Goal: Transaction & Acquisition: Obtain resource

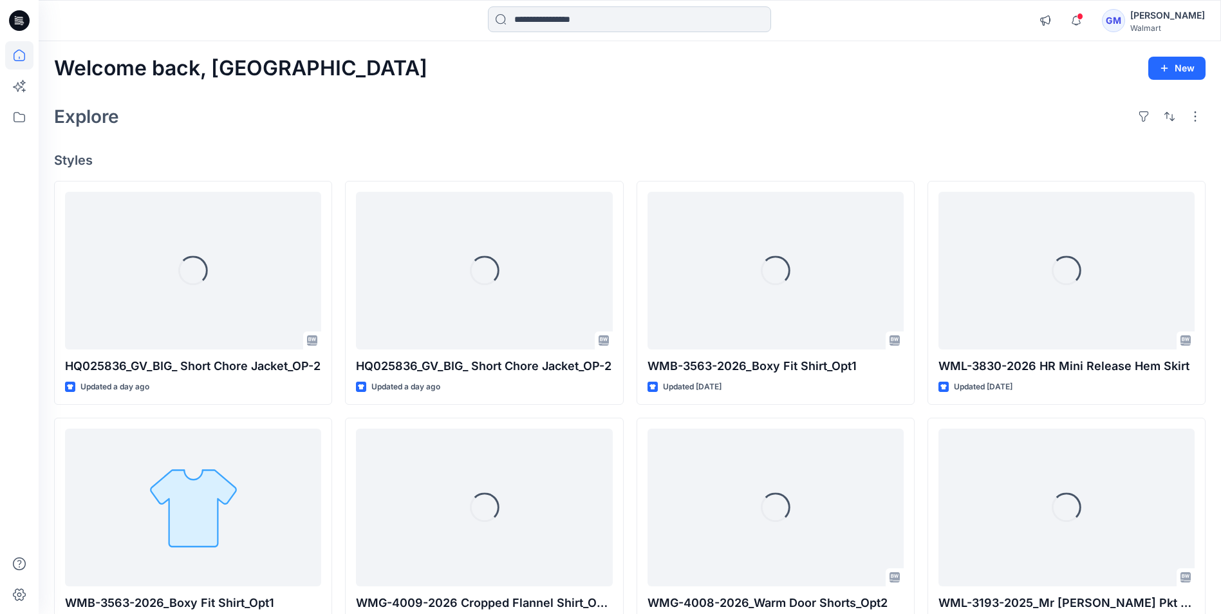
click at [558, 17] on input at bounding box center [629, 19] width 283 height 26
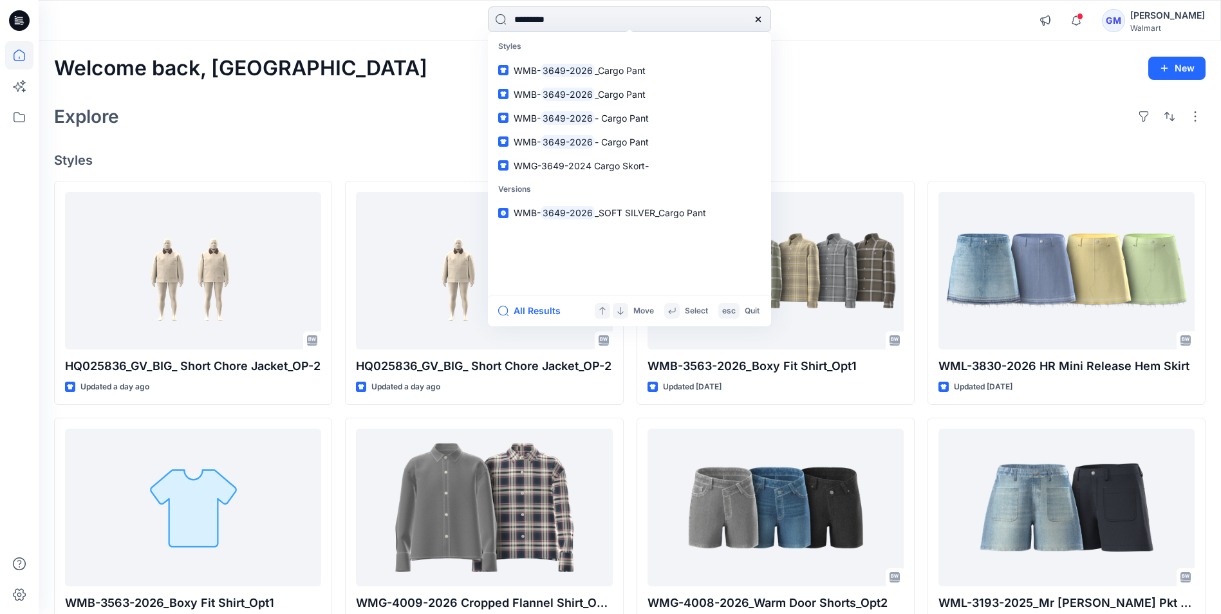
type input "*********"
click at [533, 306] on button "All Results" at bounding box center [533, 310] width 71 height 15
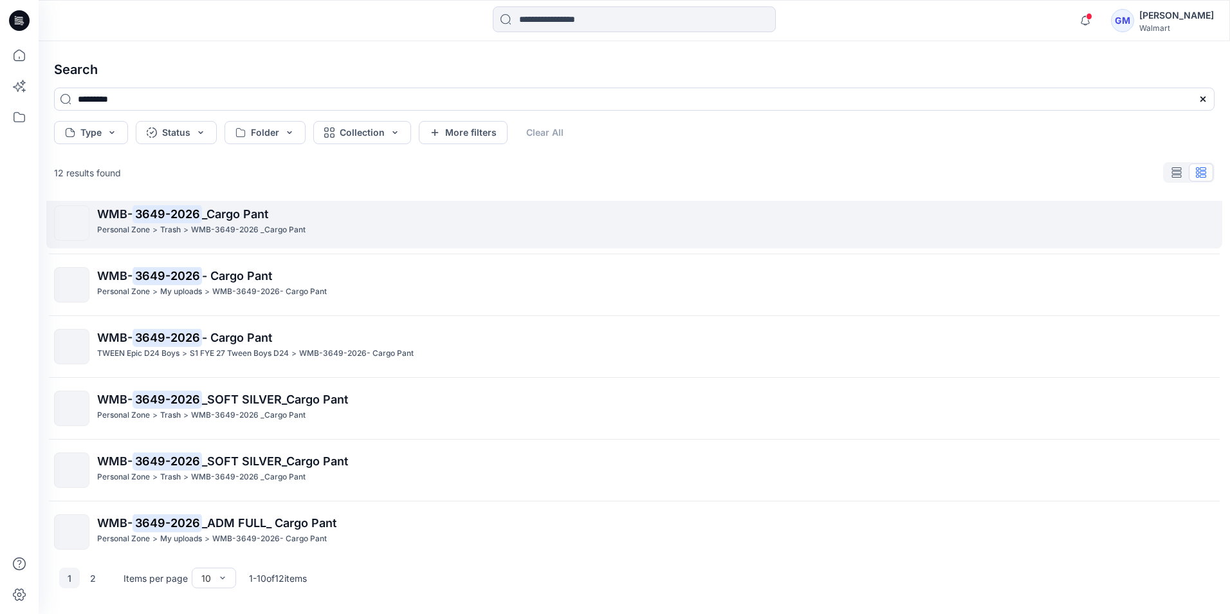
scroll to position [129, 0]
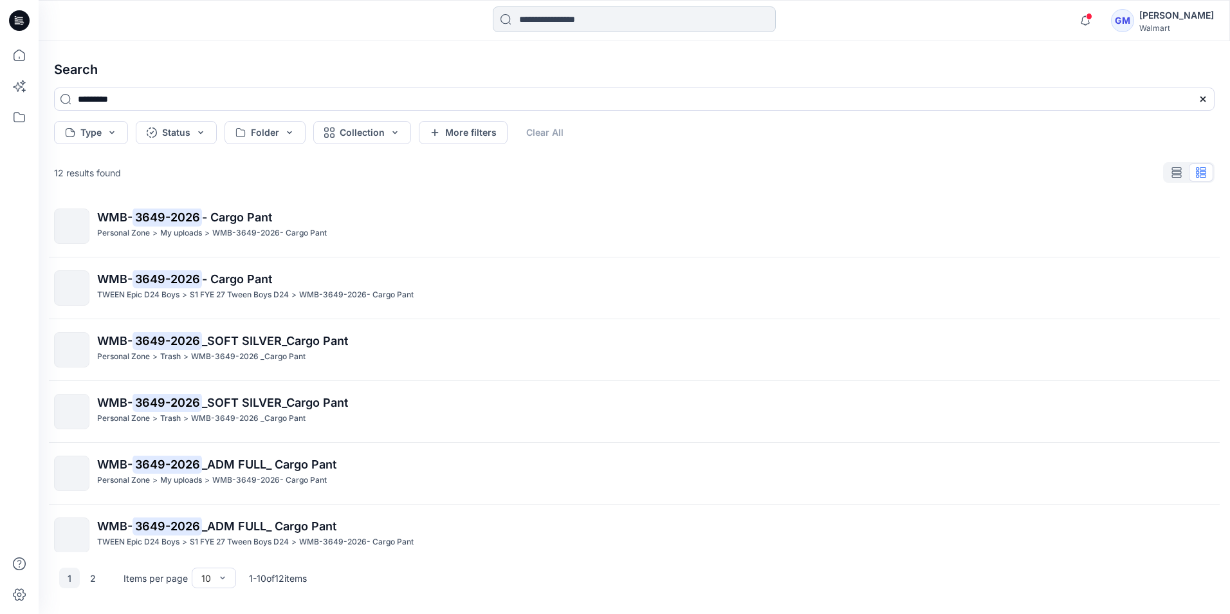
click at [549, 17] on input at bounding box center [634, 19] width 283 height 26
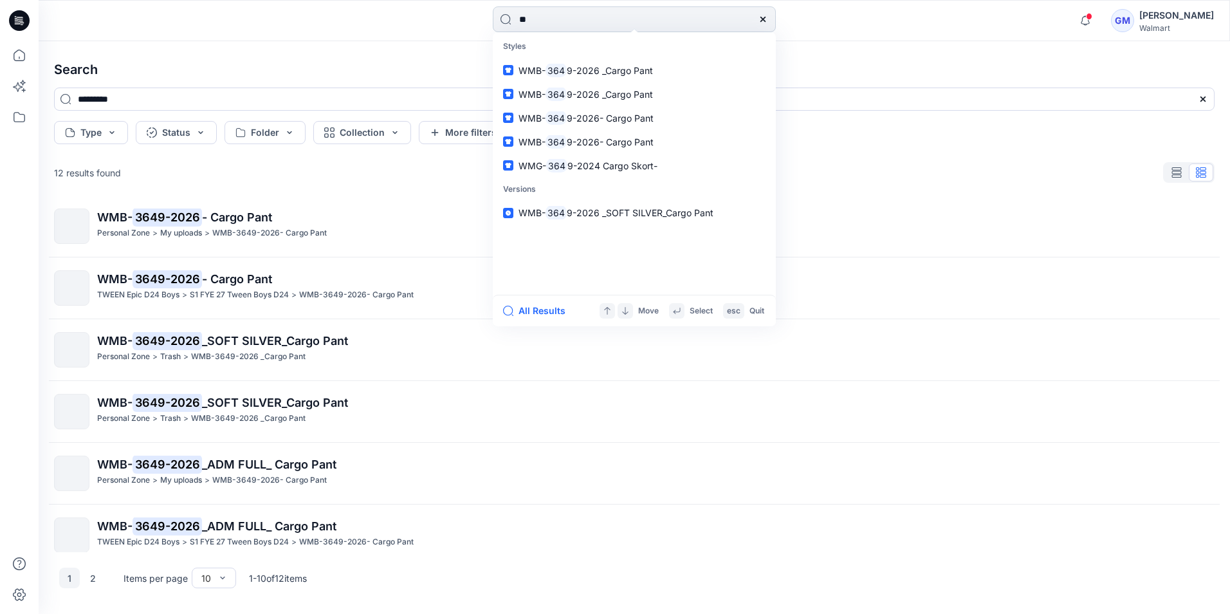
type input "*"
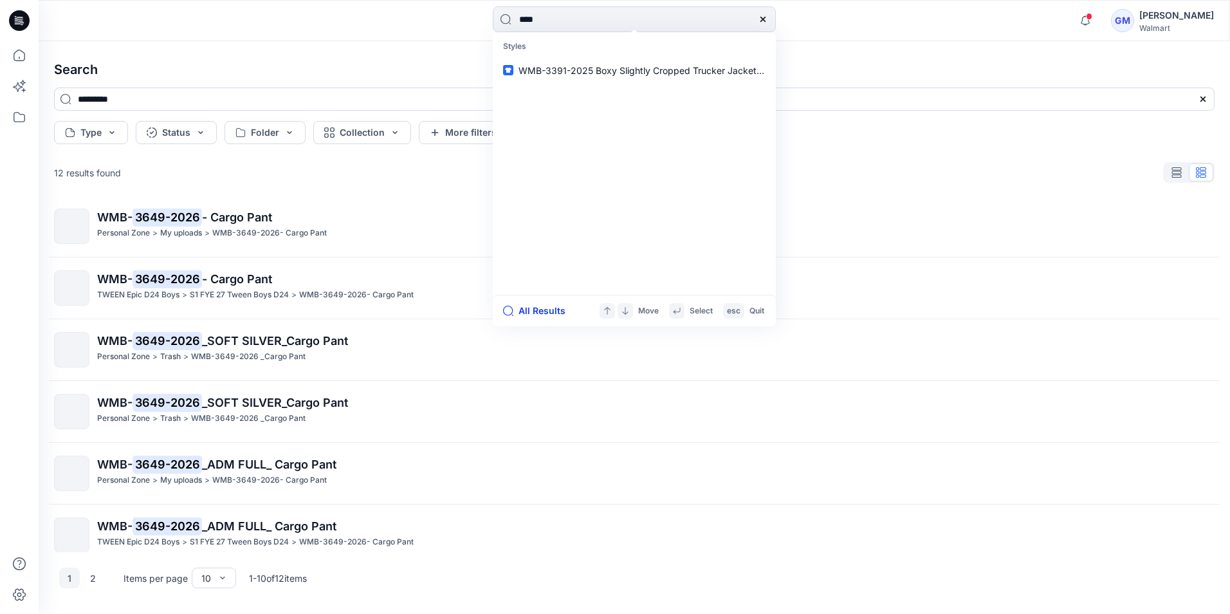
type input "****"
click at [542, 306] on button "All Results" at bounding box center [538, 310] width 71 height 15
type input "****"
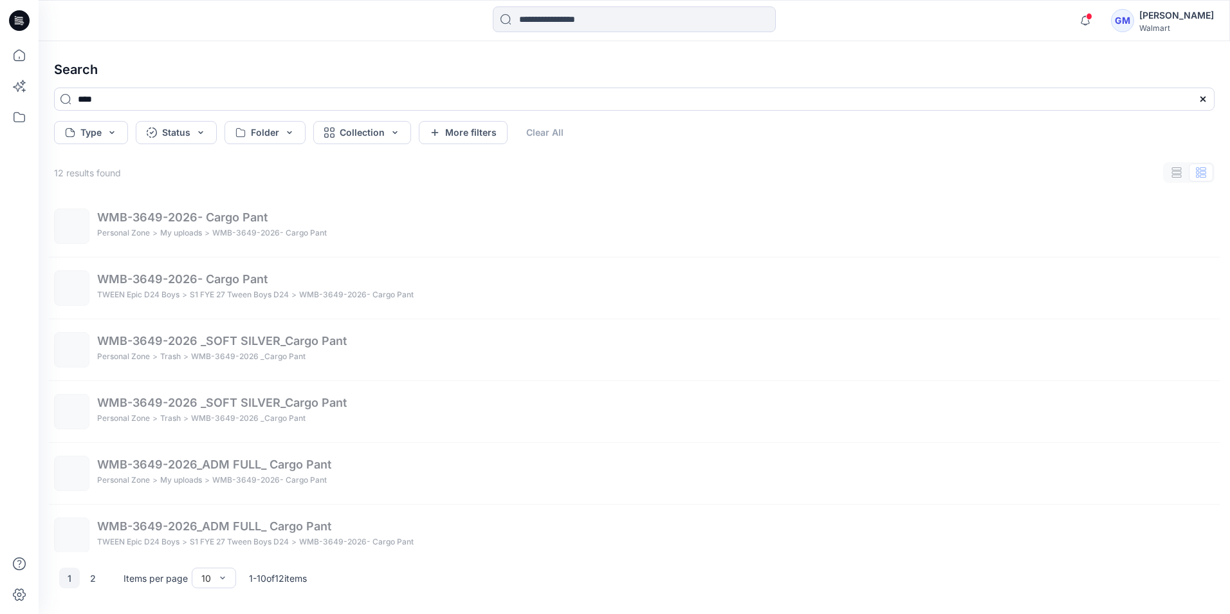
scroll to position [0, 0]
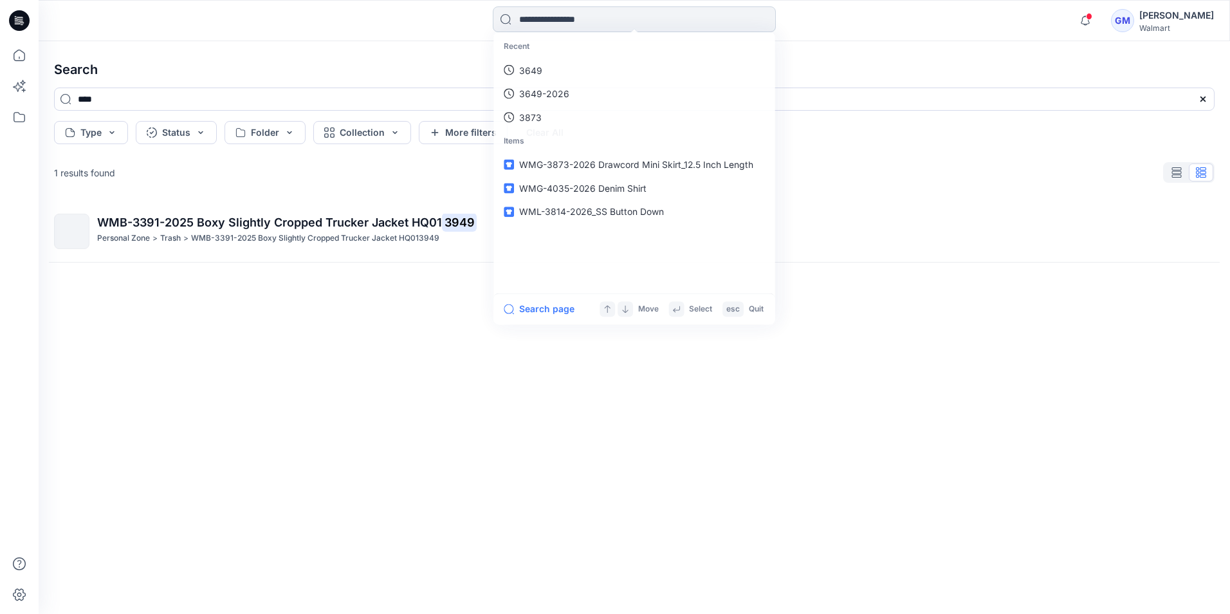
click at [553, 10] on input at bounding box center [634, 19] width 283 height 26
click at [531, 68] on p "3949" at bounding box center [530, 71] width 23 height 14
click at [547, 15] on input at bounding box center [634, 19] width 283 height 26
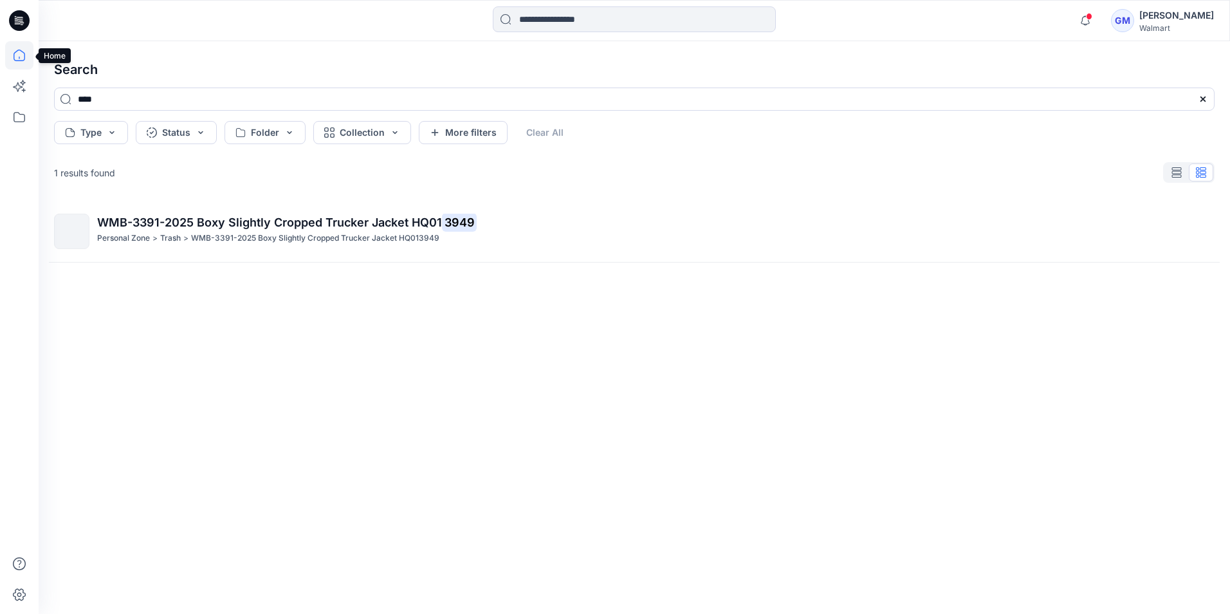
click at [10, 53] on icon at bounding box center [19, 55] width 28 height 28
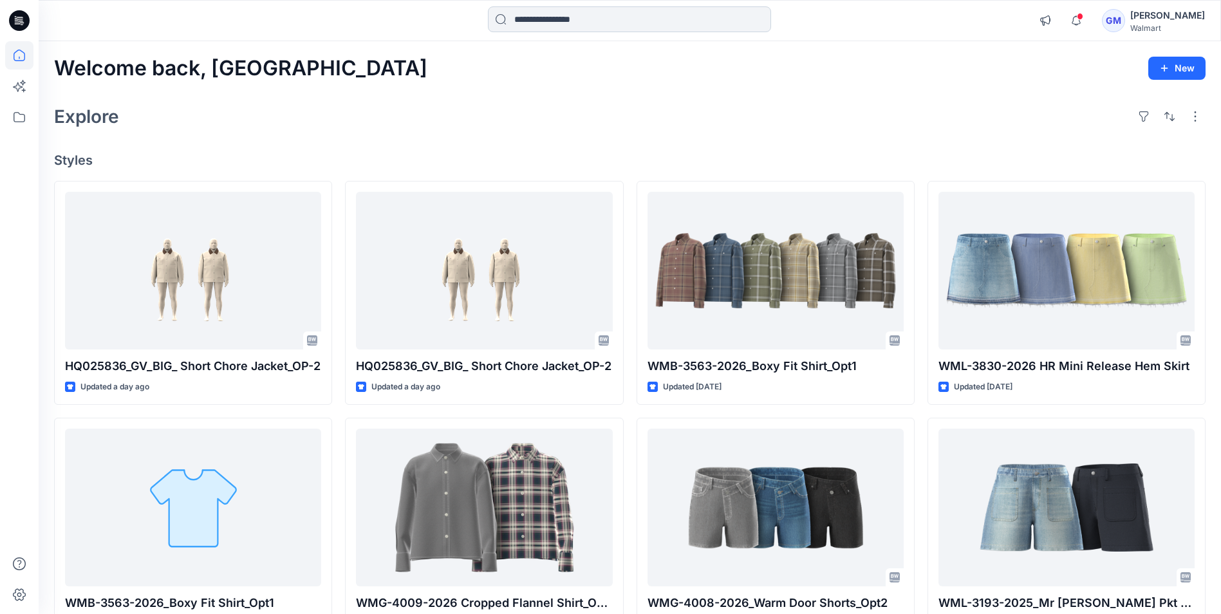
click at [535, 18] on input at bounding box center [629, 19] width 283 height 26
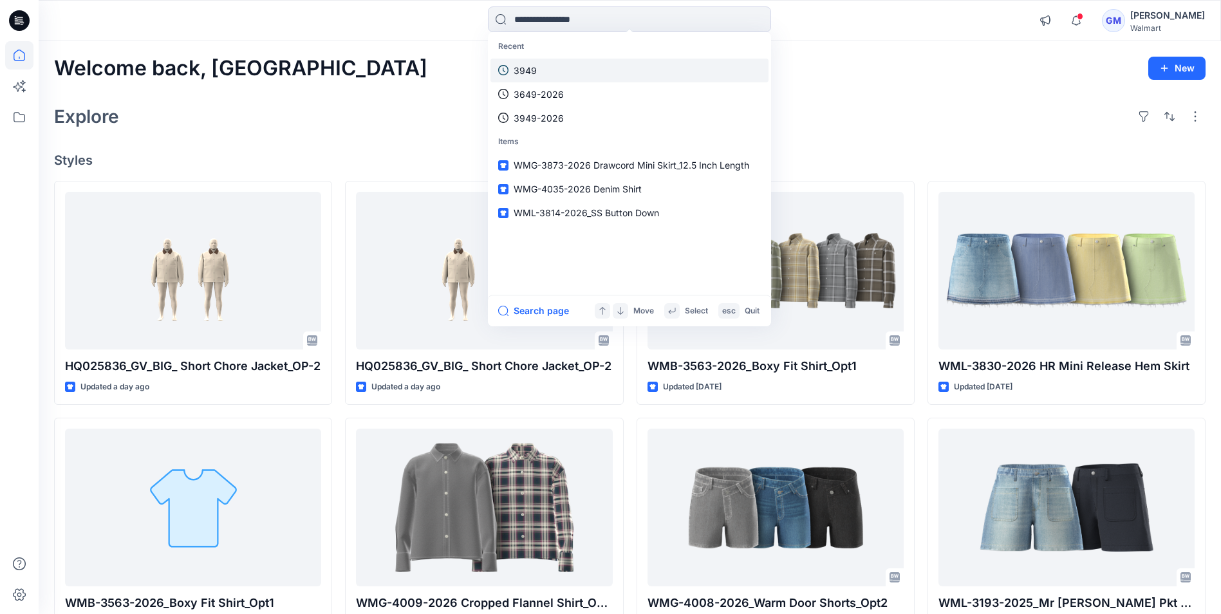
click at [521, 64] on p "3949" at bounding box center [524, 71] width 23 height 14
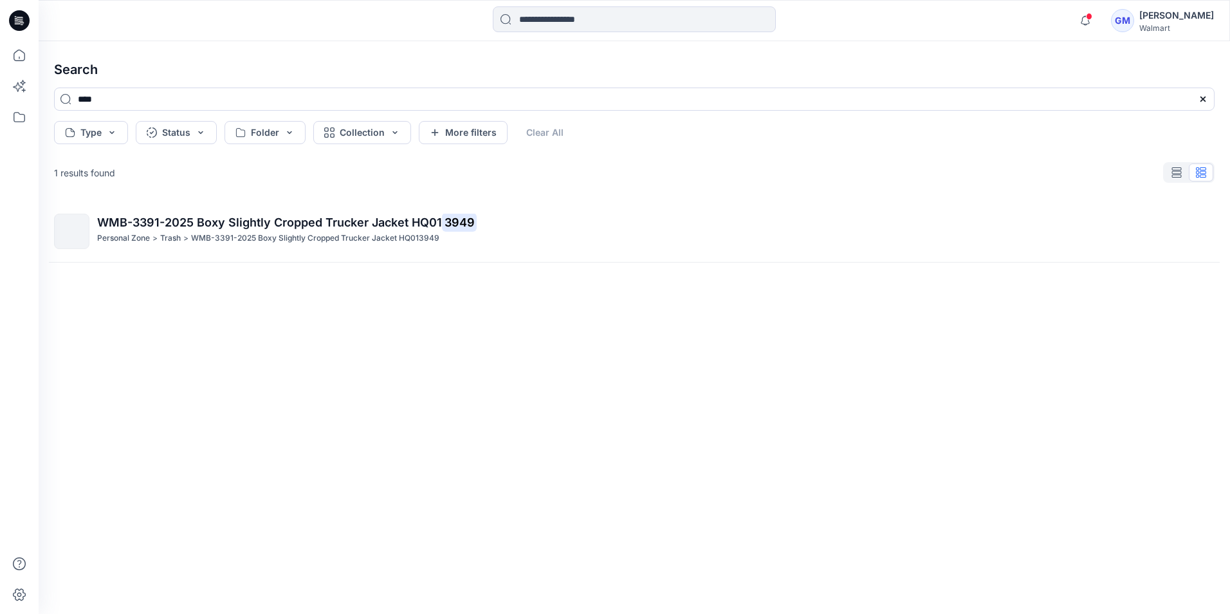
click at [559, 5] on div "Notifications Your style HQ025836_GV_BIG_ Short Chore Jacket_OP-2 is ready 33 h…" at bounding box center [635, 20] width 1192 height 41
click at [555, 14] on input at bounding box center [634, 19] width 283 height 26
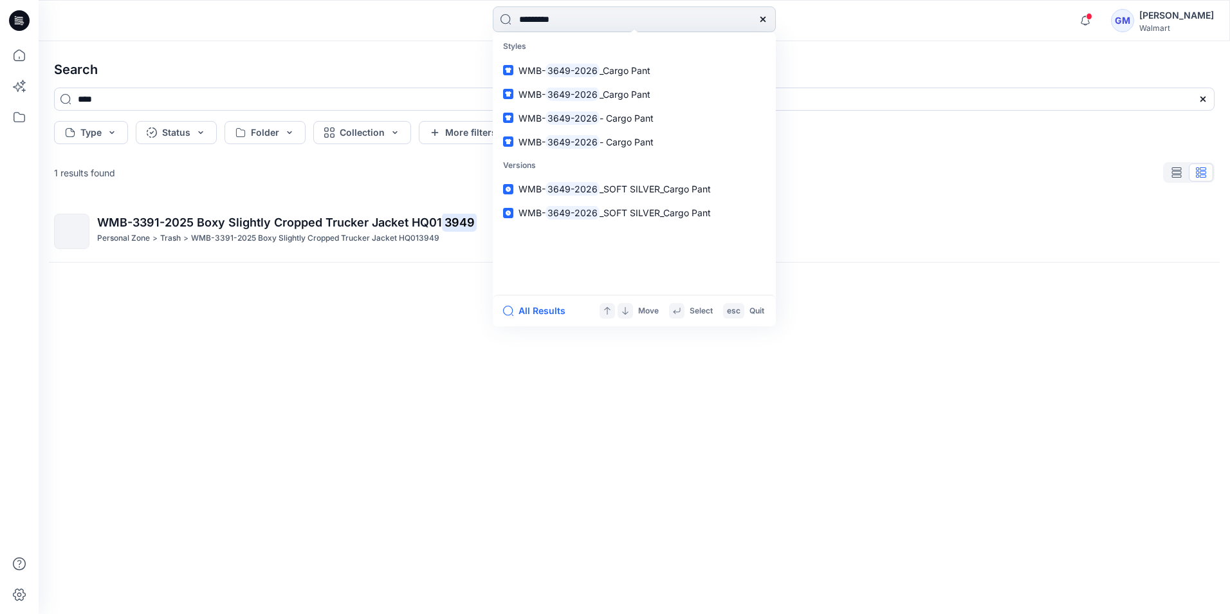
type input "*********"
click at [539, 316] on button "All Results" at bounding box center [538, 310] width 71 height 15
type input "*********"
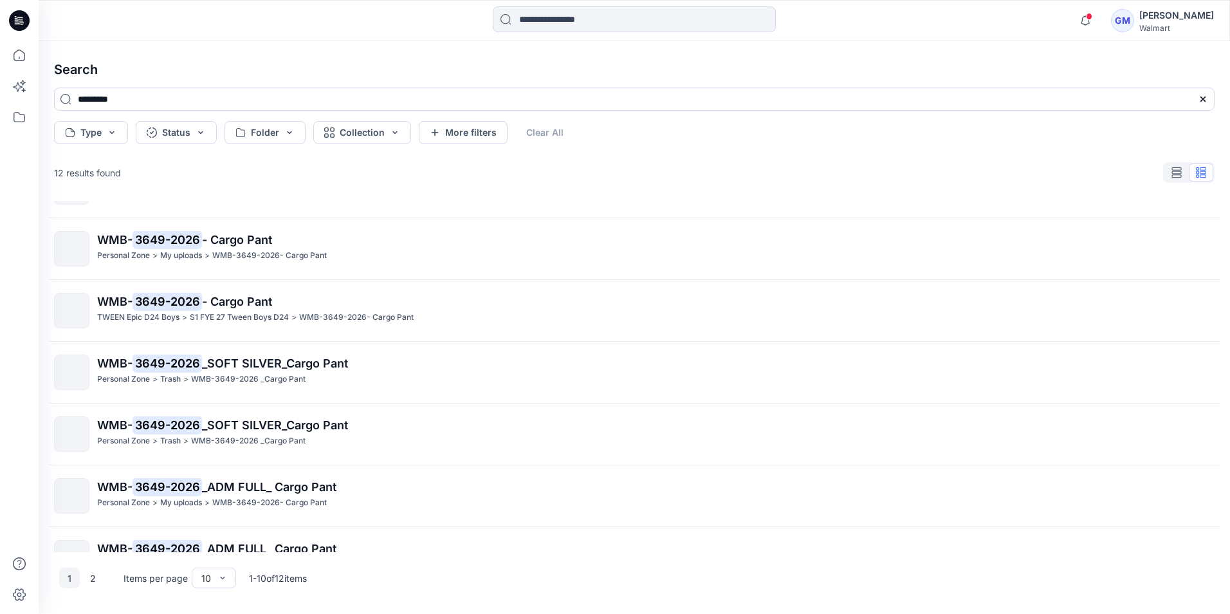
scroll to position [9, 0]
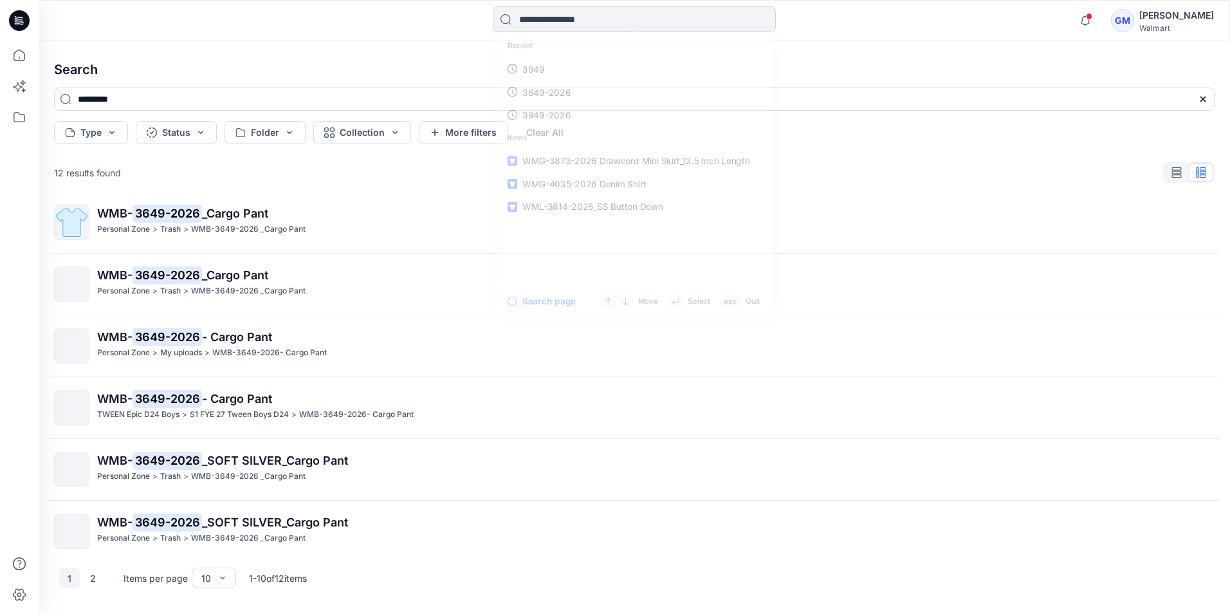
click at [552, 19] on input at bounding box center [634, 19] width 283 height 26
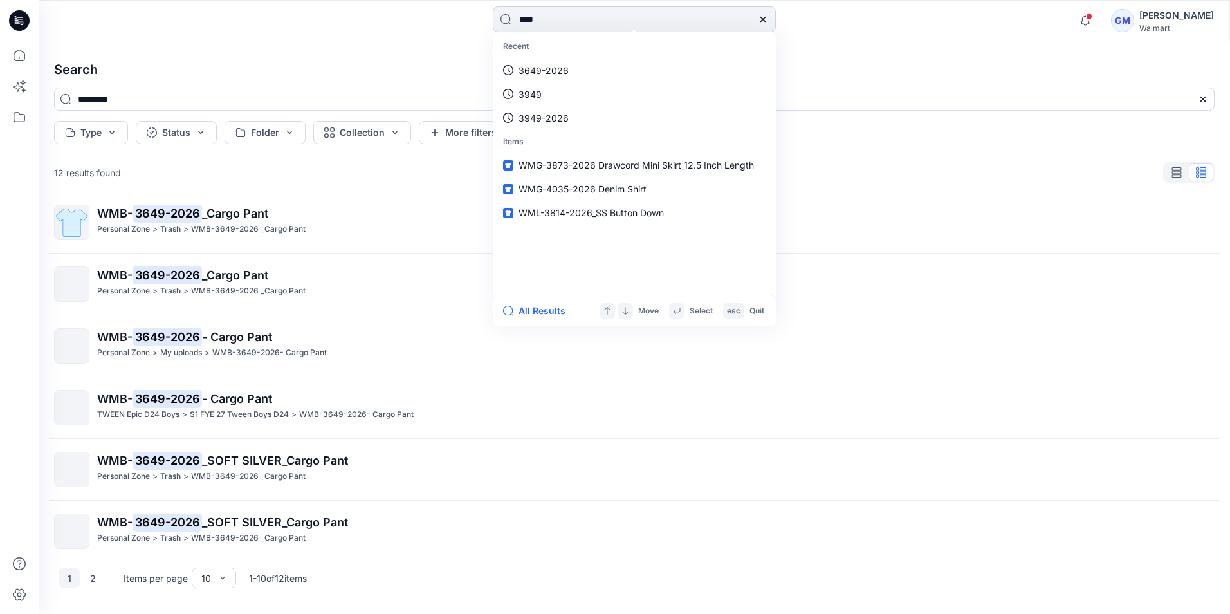
type input "****"
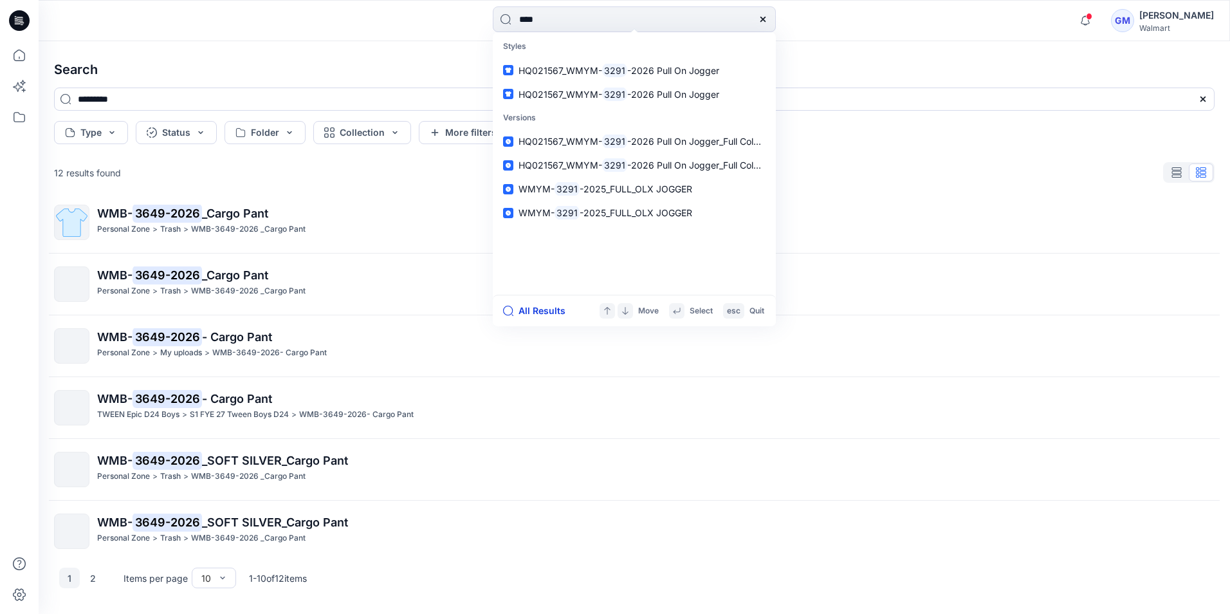
click at [535, 308] on button "All Results" at bounding box center [538, 310] width 71 height 15
type input "****"
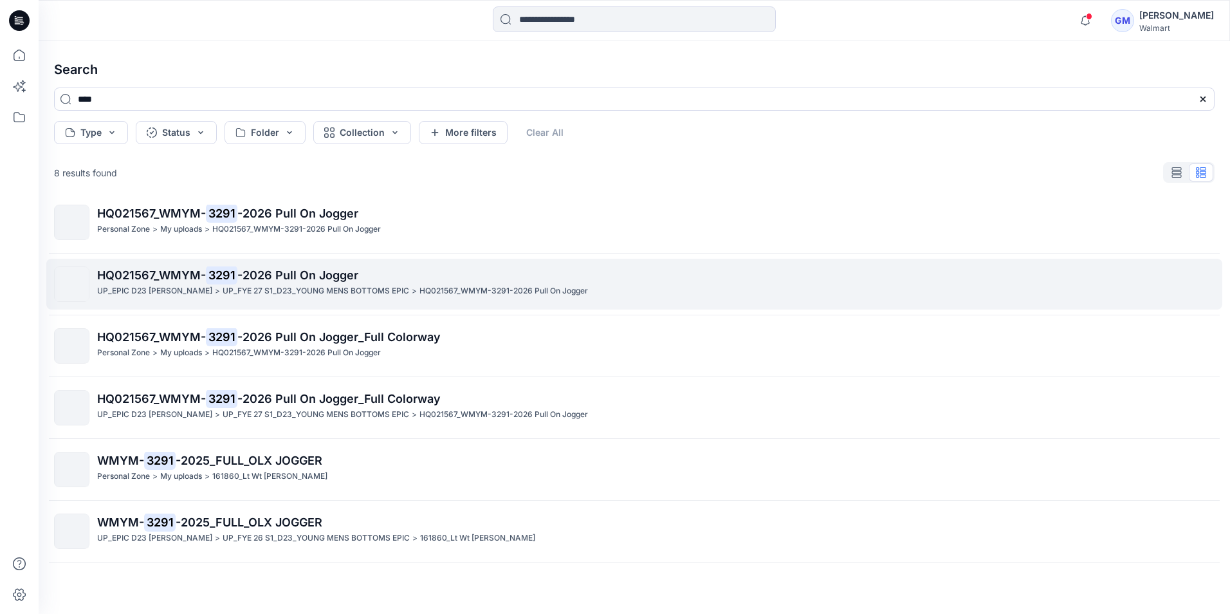
click at [253, 268] on span "-2026 Pull On Jogger" at bounding box center [297, 275] width 121 height 14
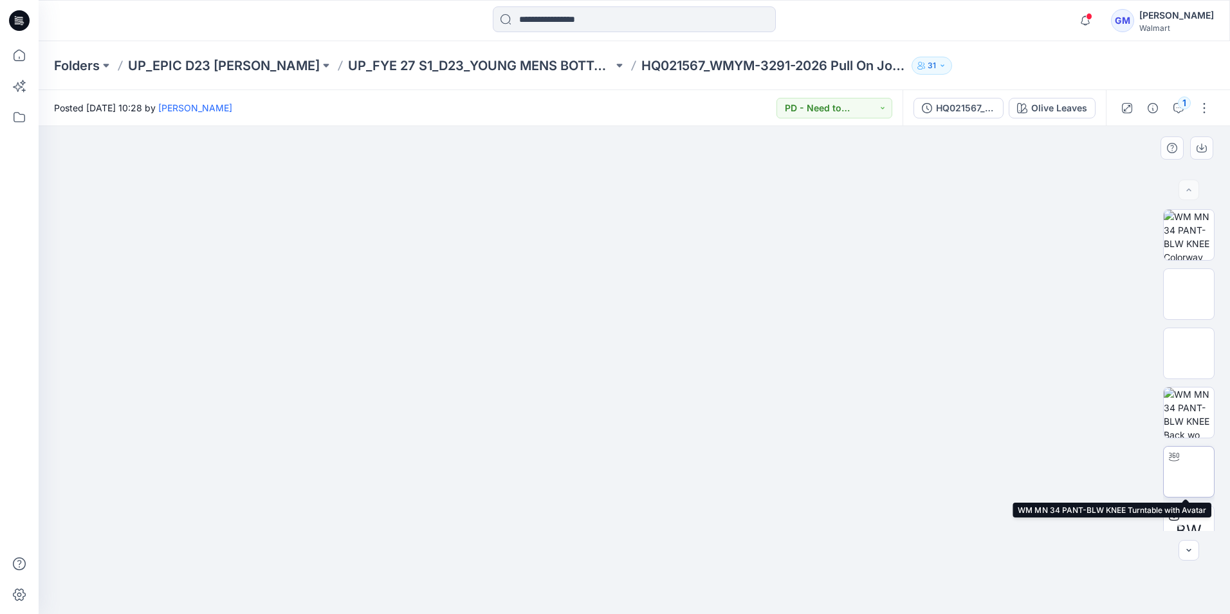
click at [1189, 472] on img at bounding box center [1189, 472] width 0 height 0
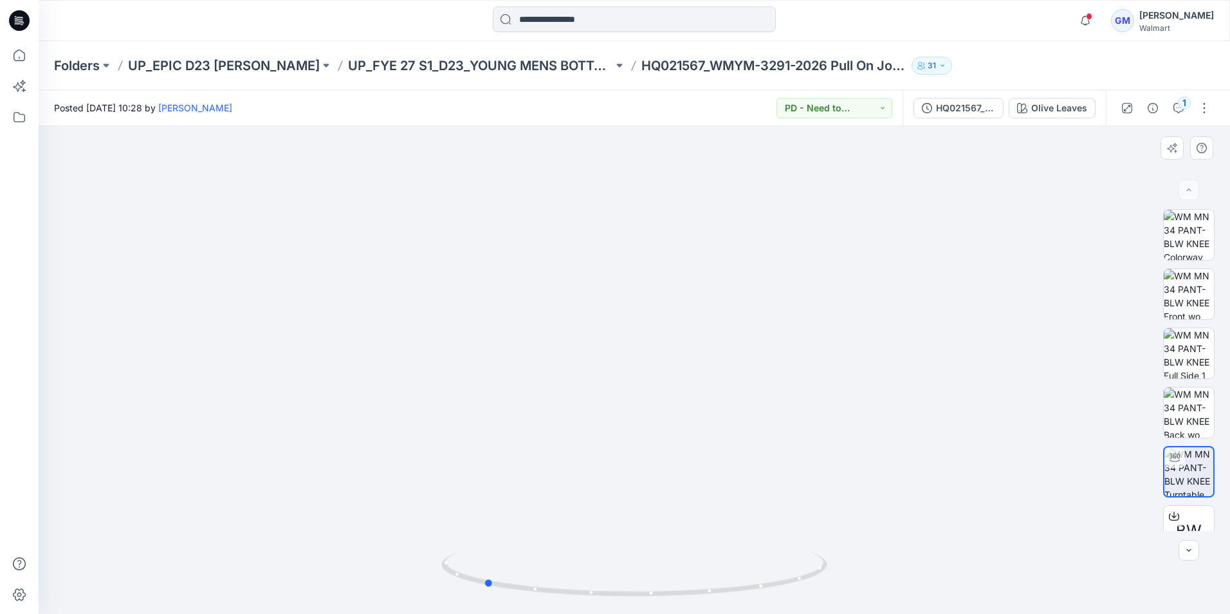
drag, startPoint x: 793, startPoint y: 581, endPoint x: 1029, endPoint y: 512, distance: 245.5
click at [1029, 512] on div at bounding box center [635, 370] width 1192 height 488
click at [575, 8] on input at bounding box center [634, 19] width 283 height 26
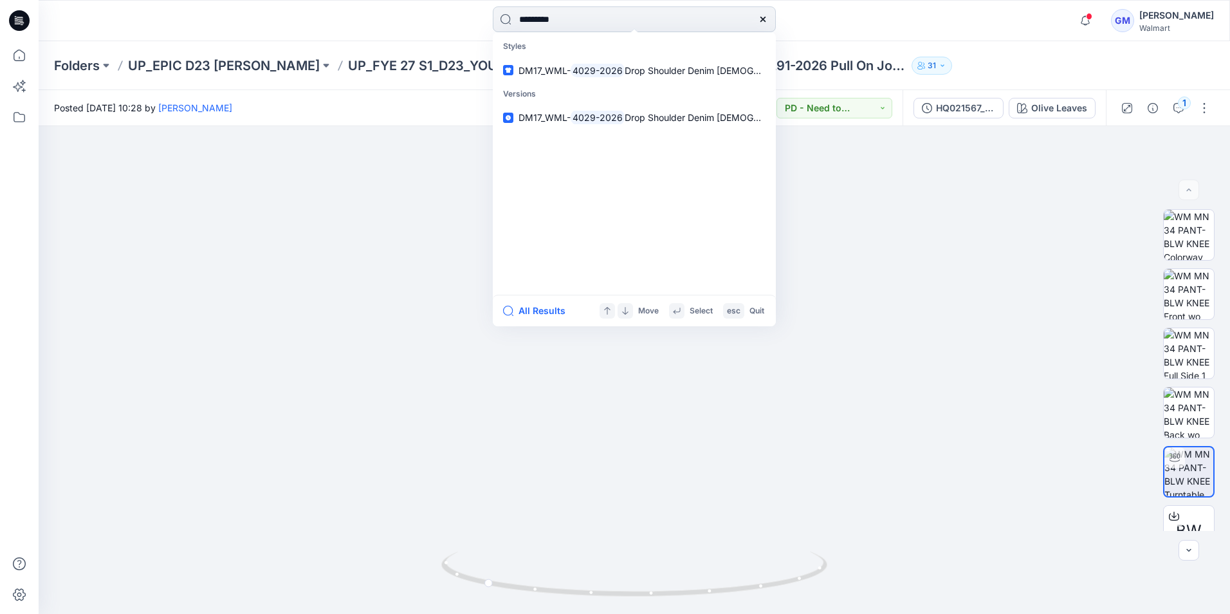
type input "*********"
click at [551, 307] on button "All Results" at bounding box center [538, 310] width 71 height 15
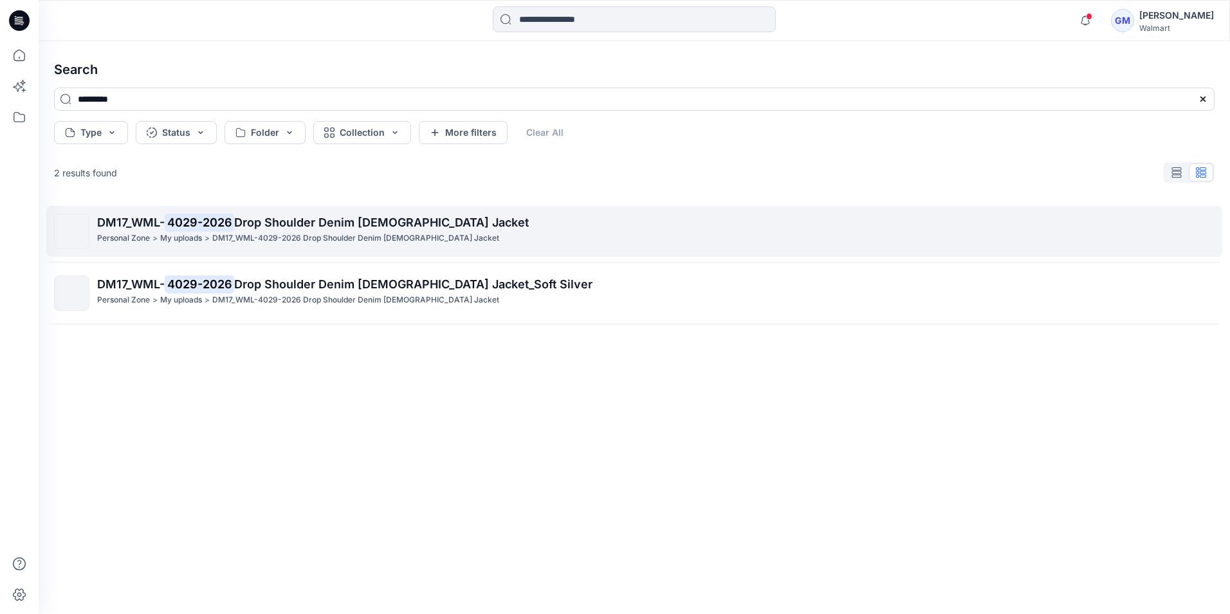
click at [257, 223] on span "Drop Shoulder Denim [DEMOGRAPHIC_DATA] Jacket" at bounding box center [381, 223] width 295 height 14
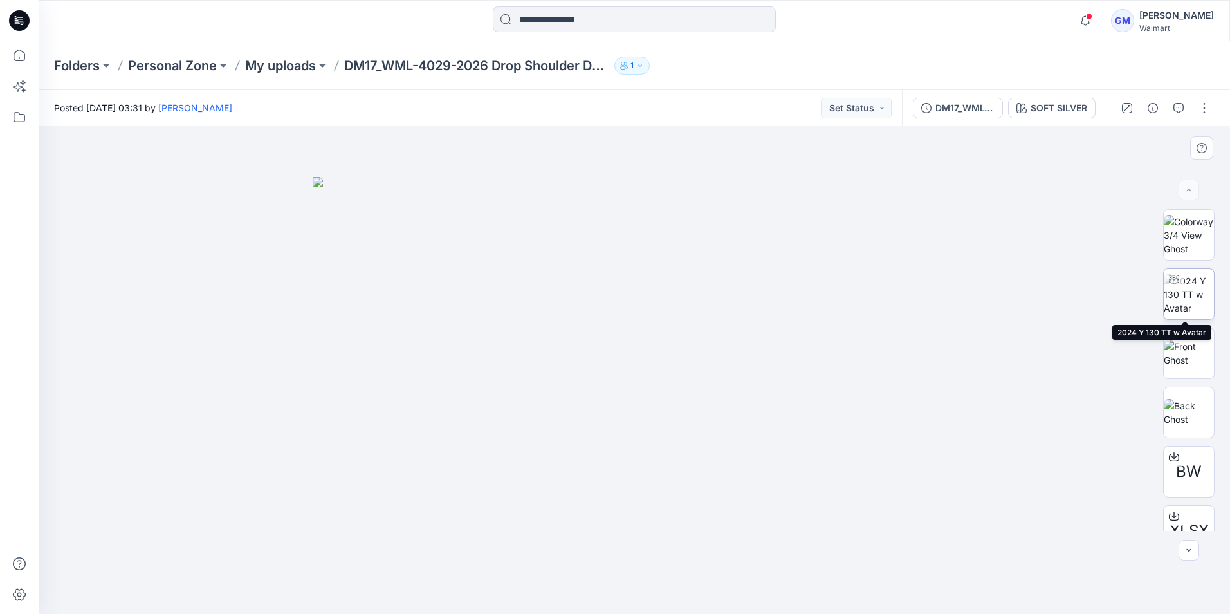
click at [1194, 288] on img at bounding box center [1189, 294] width 50 height 41
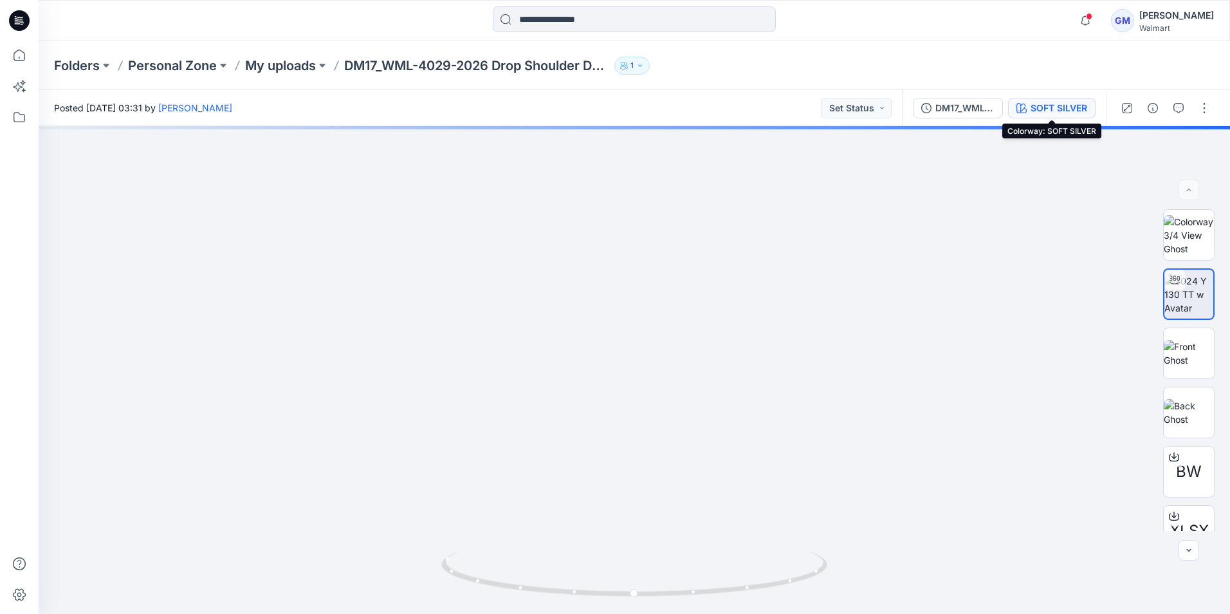
click at [1080, 100] on button "SOFT SILVER" at bounding box center [1052, 108] width 88 height 21
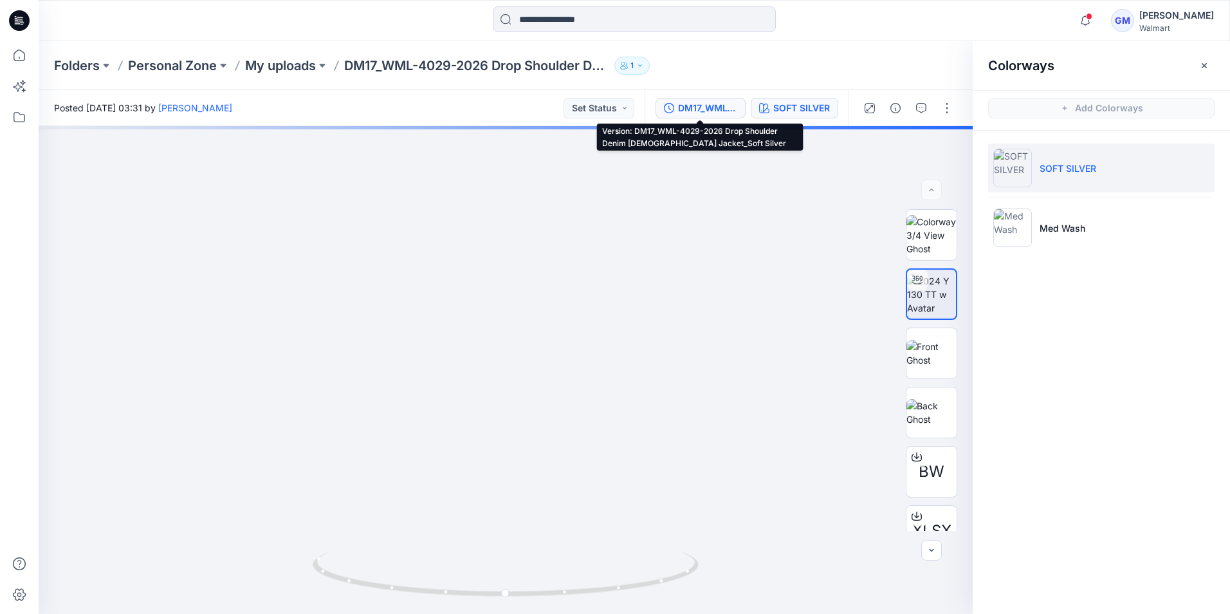
click at [721, 109] on div "DM17_WML-4029-2026 Drop Shoulder Denim [DEMOGRAPHIC_DATA] Jacket_Soft Silver" at bounding box center [707, 108] width 59 height 14
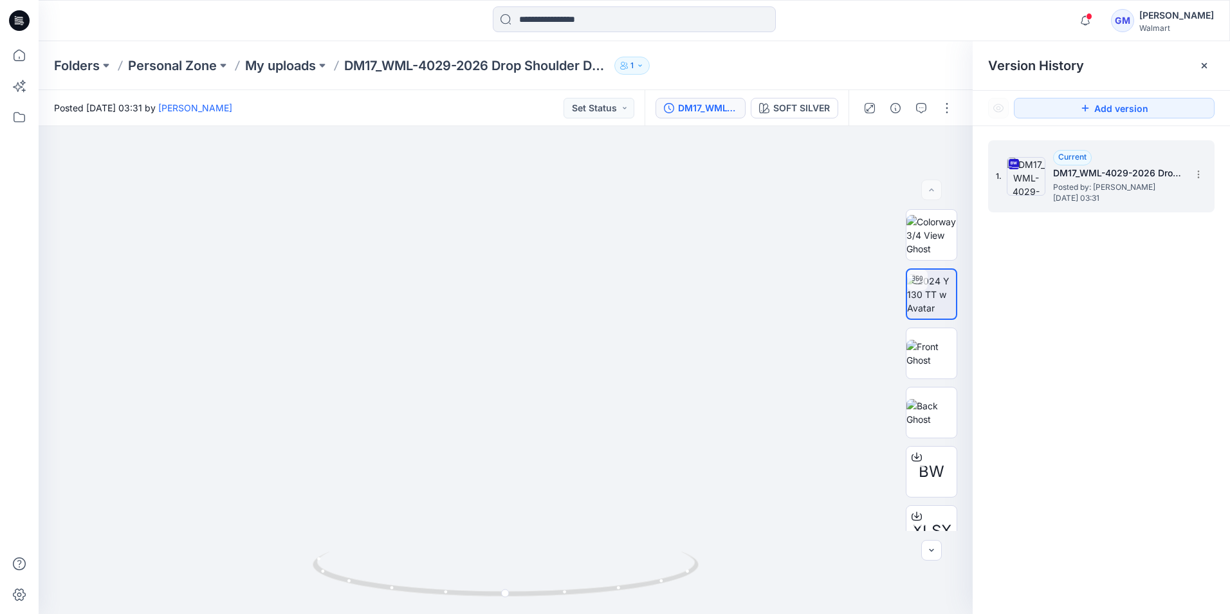
click at [1080, 169] on h5 "DM17_WML-4029-2026 Drop Shoulder Denim [DEMOGRAPHIC_DATA] Jacket_Soft Silver" at bounding box center [1117, 172] width 129 height 15
click at [792, 107] on div "SOFT SILVER" at bounding box center [801, 108] width 57 height 14
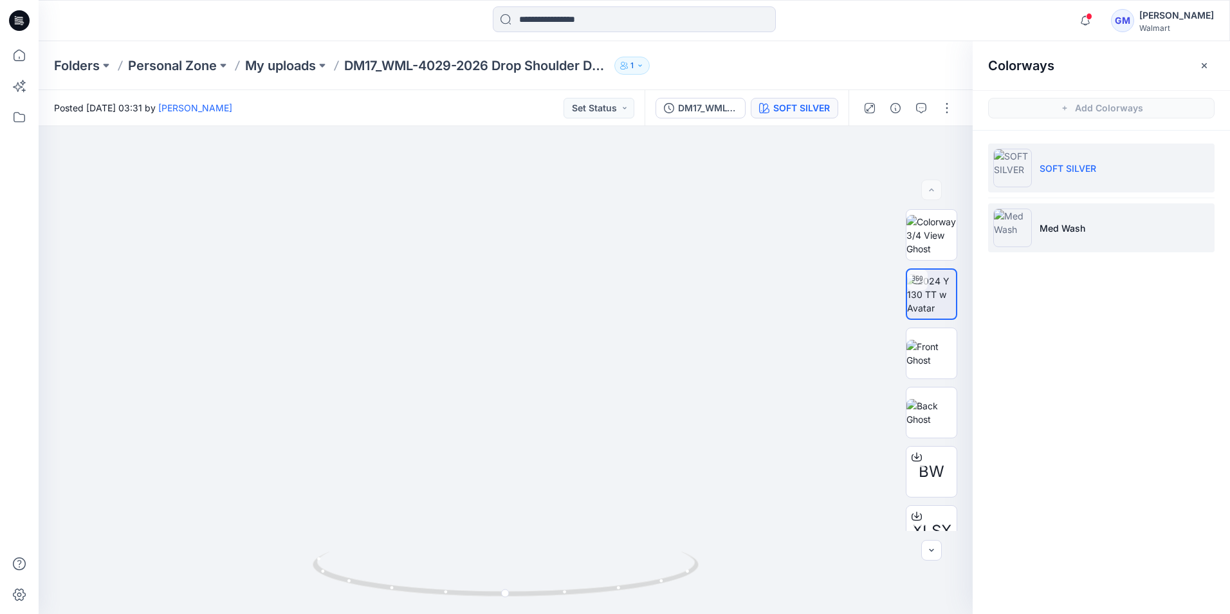
click at [1044, 210] on li "Med Wash" at bounding box center [1101, 227] width 226 height 49
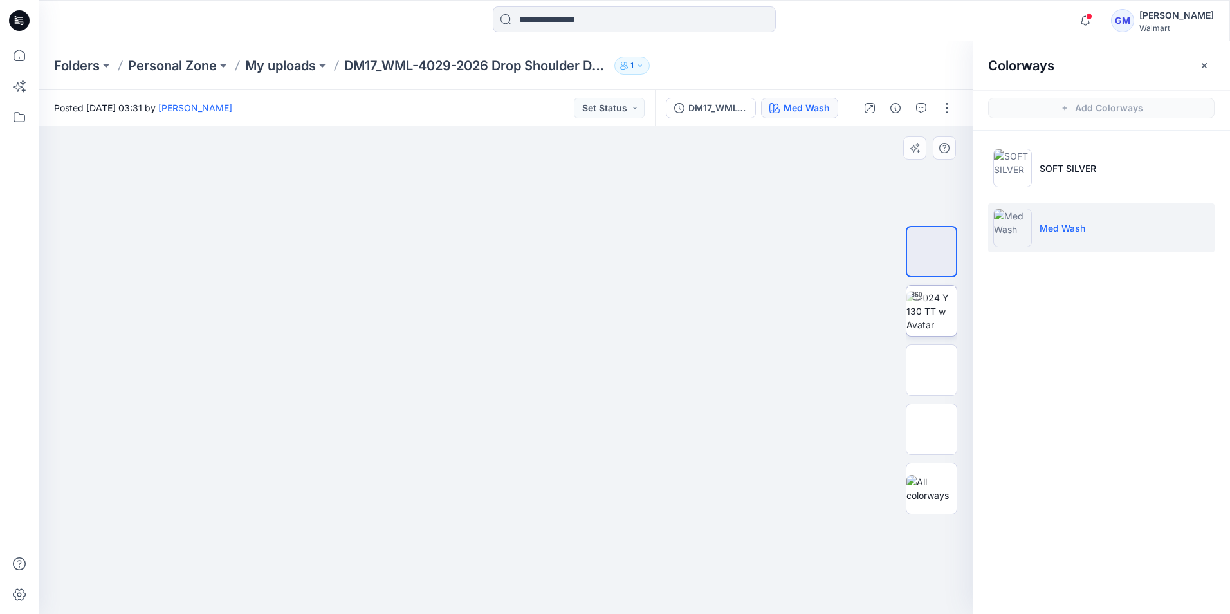
click at [934, 308] on img at bounding box center [932, 311] width 50 height 41
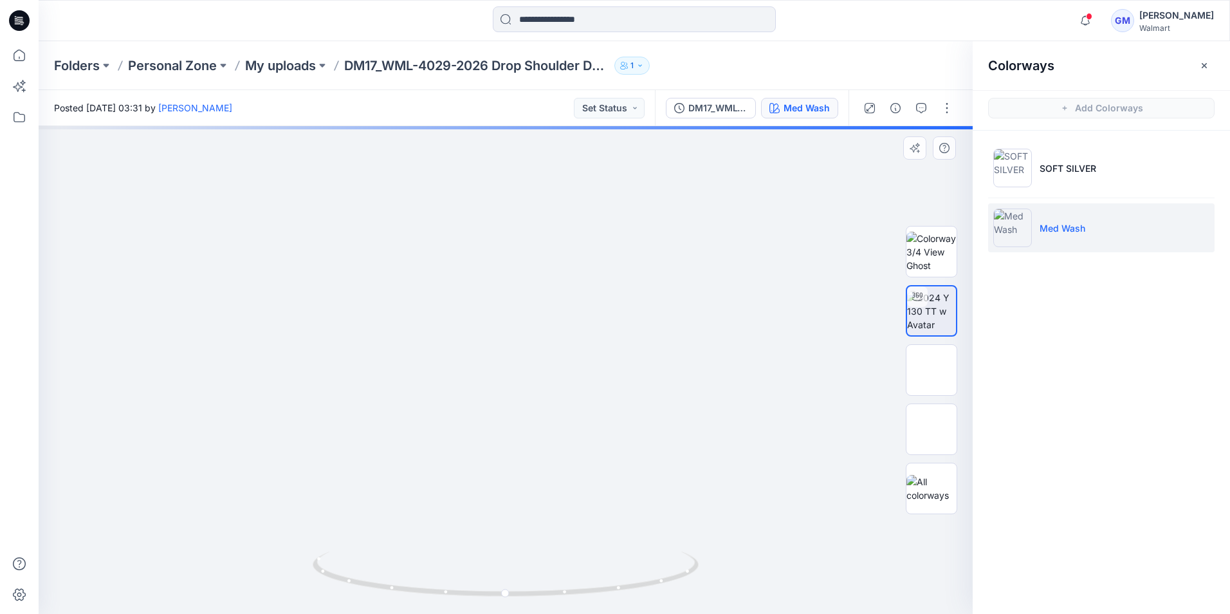
drag, startPoint x: 618, startPoint y: 199, endPoint x: 546, endPoint y: 503, distance: 312.3
drag, startPoint x: 670, startPoint y: 579, endPoint x: 593, endPoint y: 587, distance: 77.0
click at [593, 587] on icon at bounding box center [507, 575] width 389 height 48
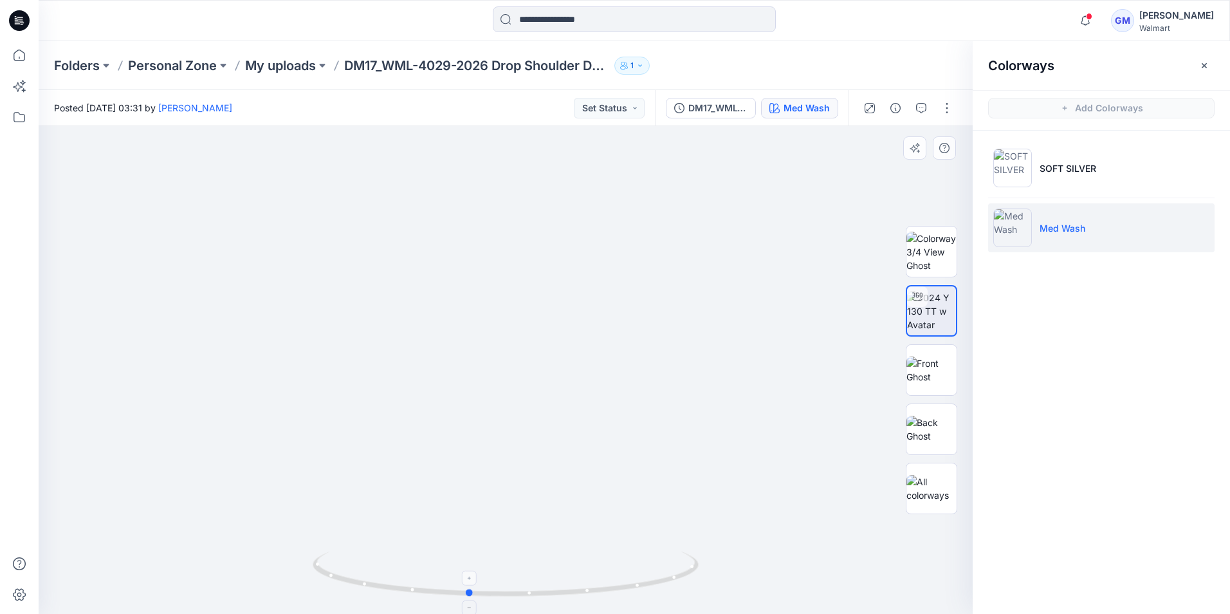
drag, startPoint x: 472, startPoint y: 595, endPoint x: 512, endPoint y: 595, distance: 39.3
click at [512, 595] on icon at bounding box center [507, 575] width 389 height 48
drag, startPoint x: 392, startPoint y: 600, endPoint x: 455, endPoint y: 606, distance: 62.7
click at [455, 606] on img at bounding box center [506, 582] width 386 height 62
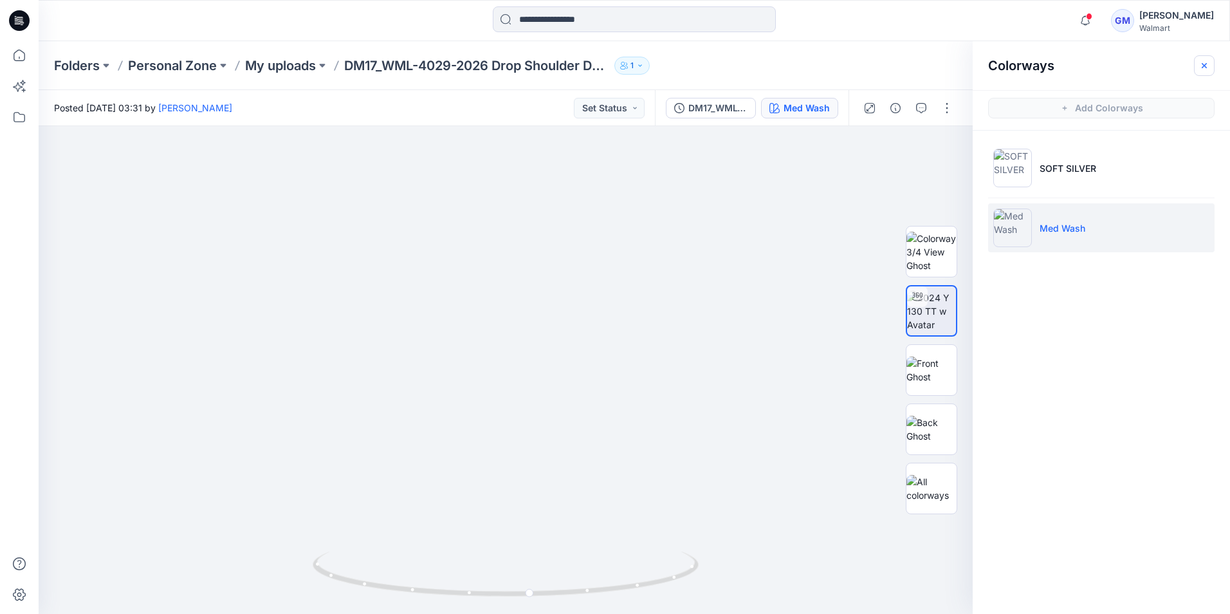
click at [1208, 66] on icon "button" at bounding box center [1204, 65] width 10 height 10
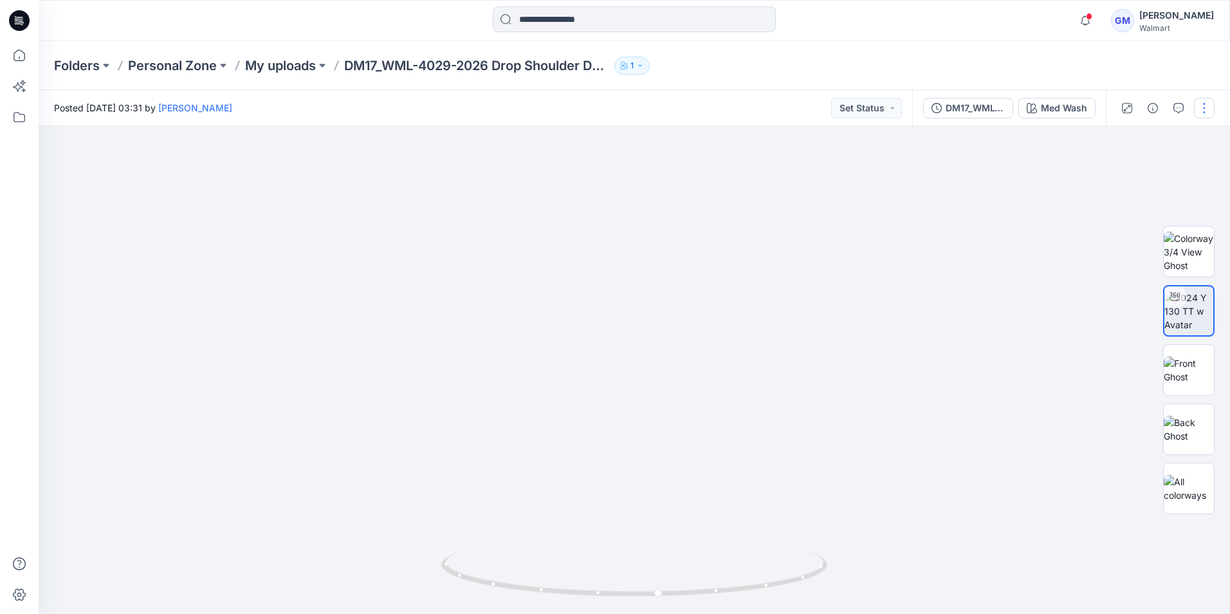
click at [1208, 109] on button "button" at bounding box center [1204, 108] width 21 height 21
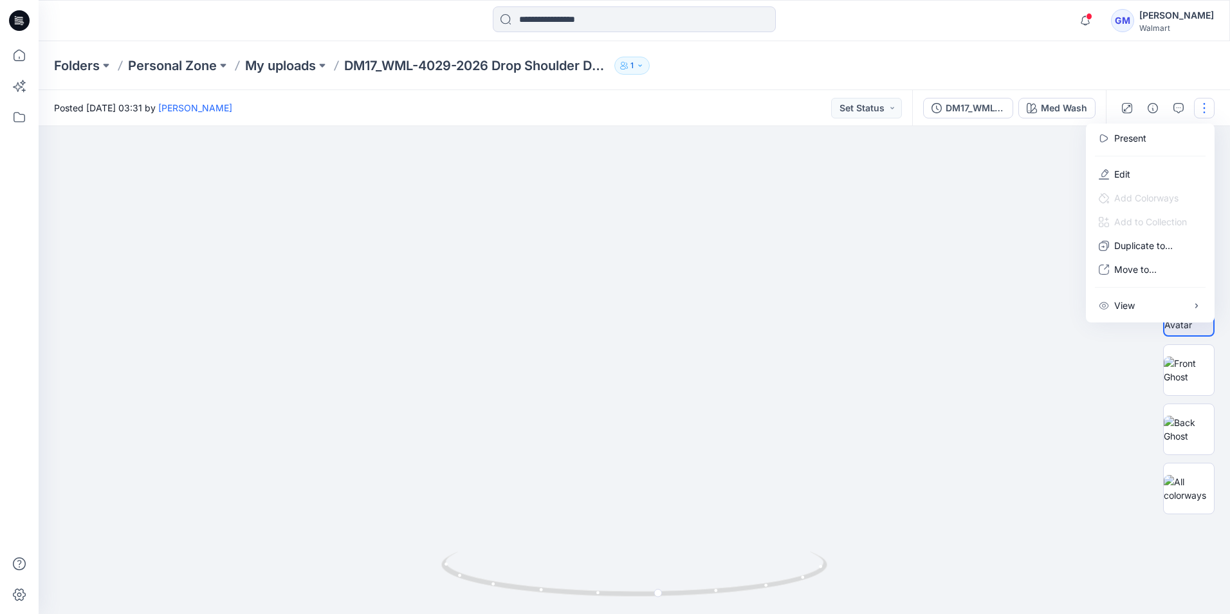
drag, startPoint x: 1051, startPoint y: 235, endPoint x: 1071, endPoint y: 187, distance: 52.8
click at [1051, 234] on img at bounding box center [609, 145] width 1759 height 937
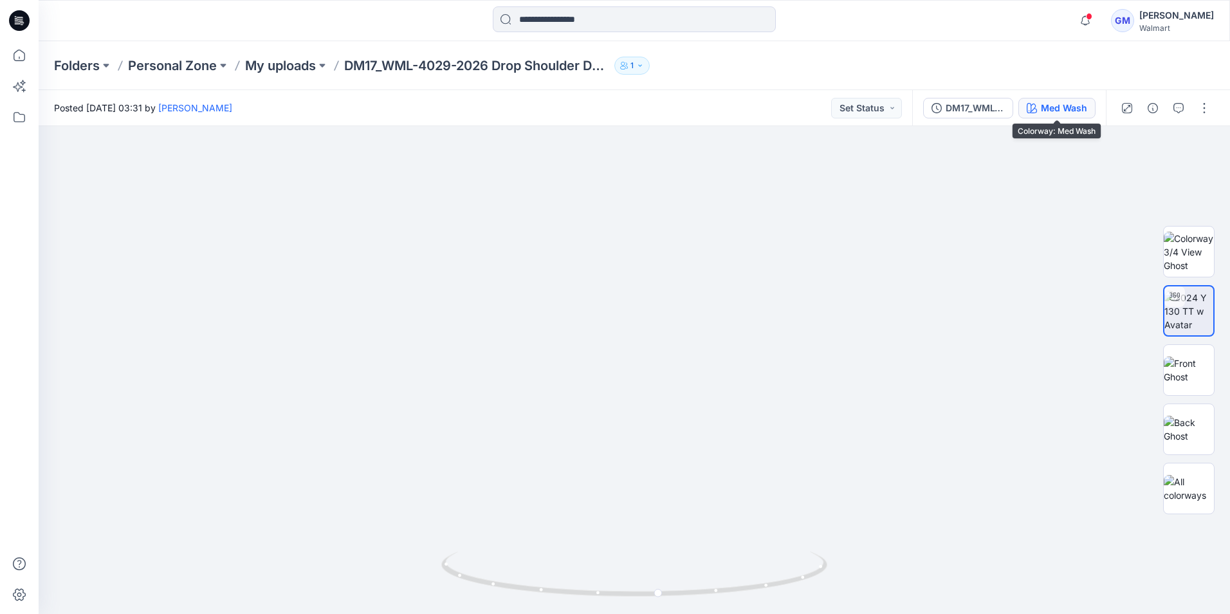
click at [1049, 106] on div "Med Wash" at bounding box center [1064, 108] width 46 height 14
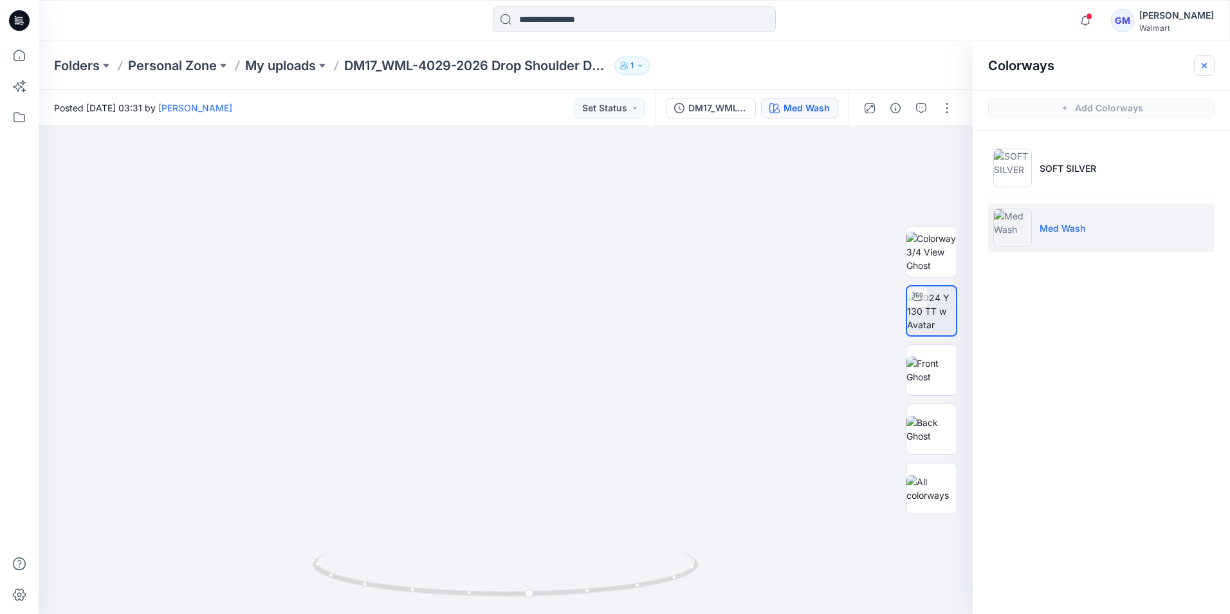
click at [1208, 61] on icon "button" at bounding box center [1204, 65] width 10 height 10
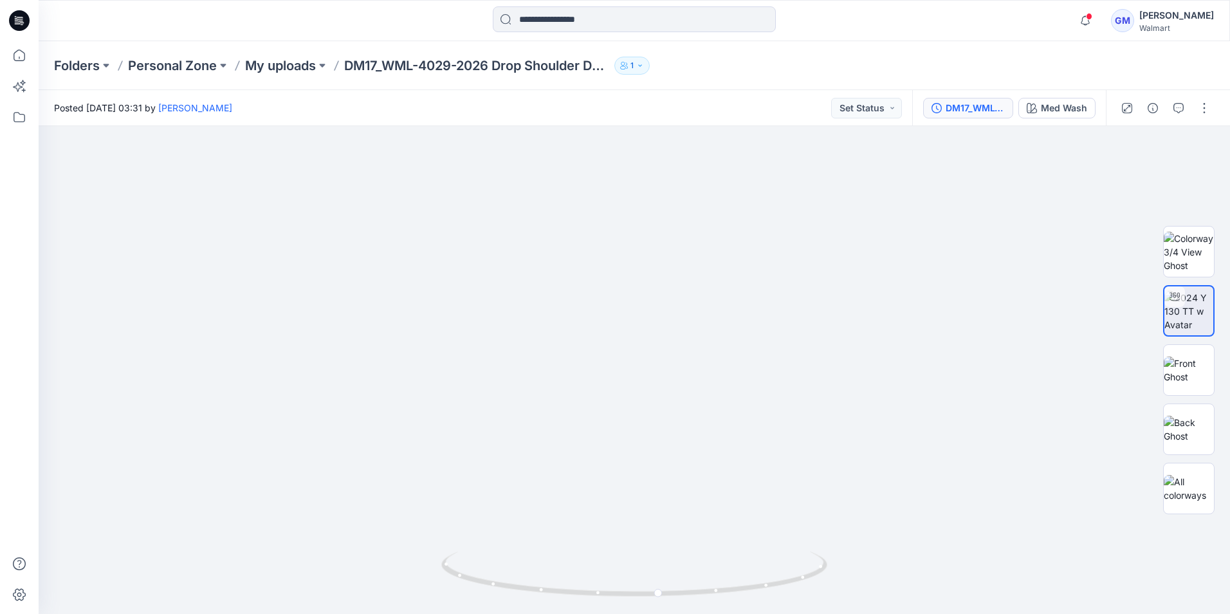
click at [974, 99] on button "DM17_WML-4029-2026 Drop Shoulder Denim [DEMOGRAPHIC_DATA] Jacket_Soft Silver" at bounding box center [968, 108] width 90 height 21
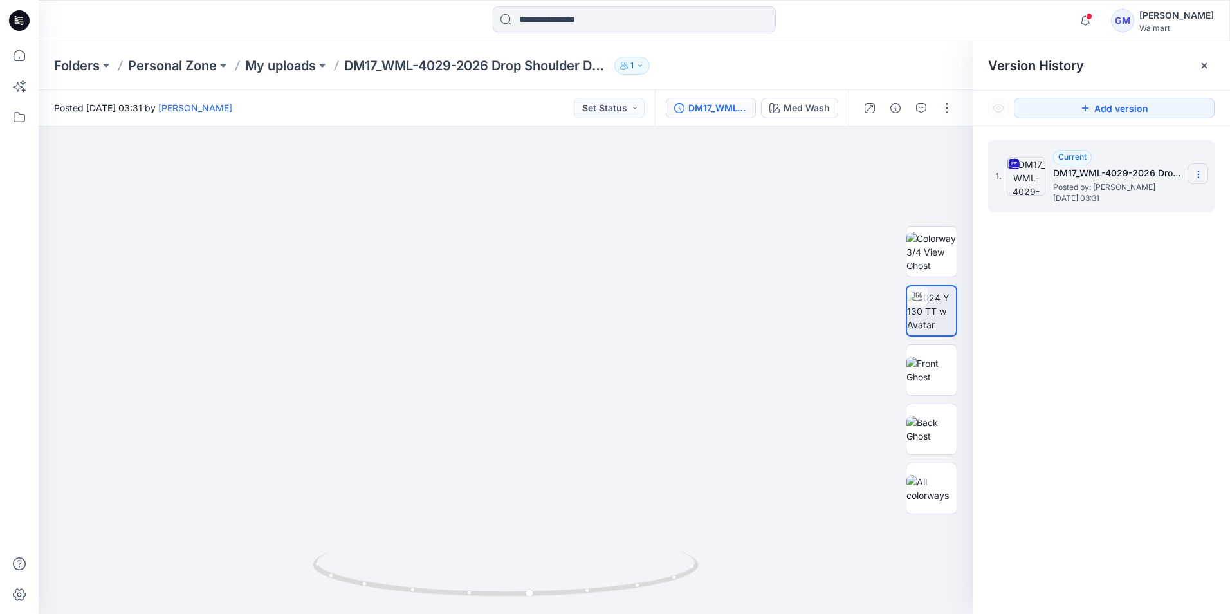
click at [1204, 172] on section at bounding box center [1198, 173] width 21 height 21
click at [1136, 191] on div "Download Source BW File" at bounding box center [1129, 200] width 149 height 26
